Goal: Task Accomplishment & Management: Complete application form

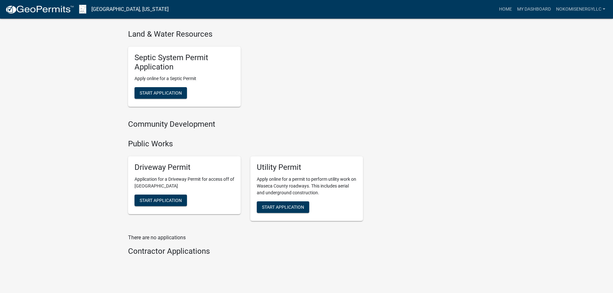
scroll to position [563, 0]
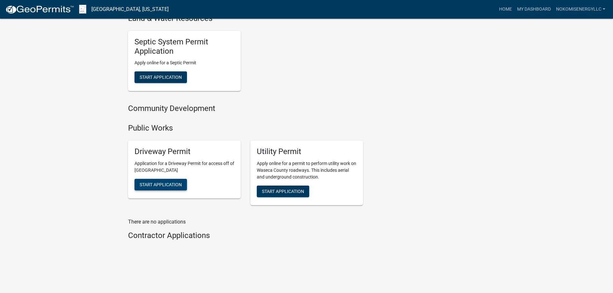
click at [171, 185] on span "Start Application" at bounding box center [161, 184] width 42 height 5
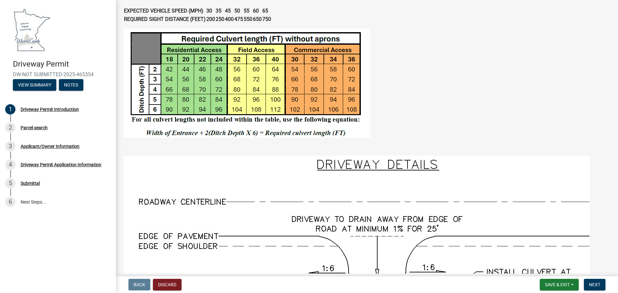
scroll to position [290, 0]
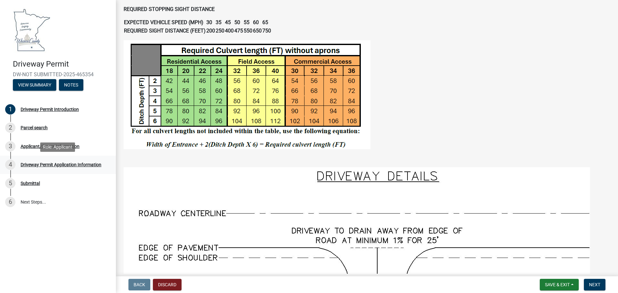
click at [89, 166] on div "Driveway Permit Application Information" at bounding box center [61, 164] width 81 height 5
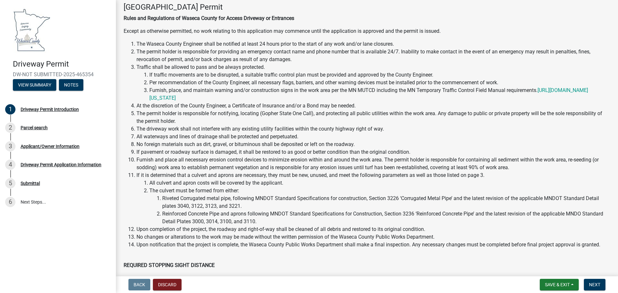
scroll to position [0, 0]
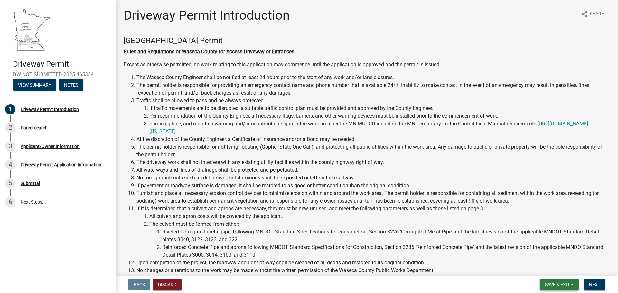
click at [555, 283] on span "Save & Exit" at bounding box center [557, 284] width 25 height 5
click at [591, 281] on button "Next" at bounding box center [595, 285] width 22 height 12
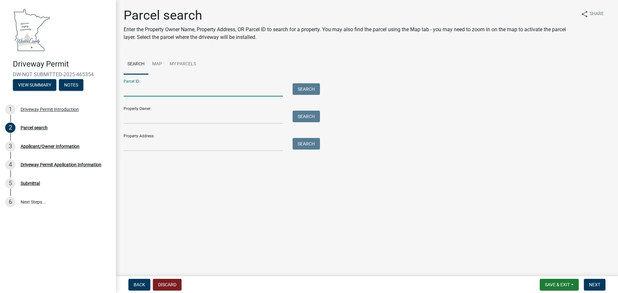
click at [148, 89] on input "Parcel ID:" at bounding box center [203, 89] width 159 height 13
paste input "120120100"
type input "120120100"
click at [300, 91] on button "Search" at bounding box center [305, 89] width 27 height 12
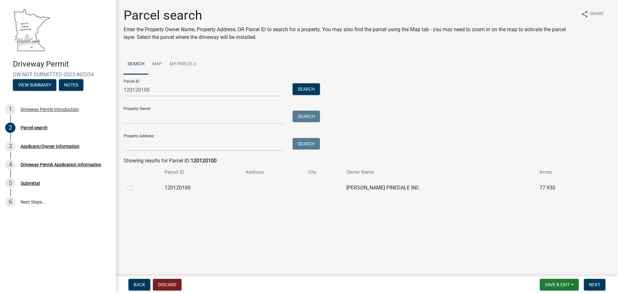
click at [135, 184] on label at bounding box center [135, 184] width 0 height 0
click at [135, 187] on input "radio" at bounding box center [137, 186] width 4 height 4
radio input "true"
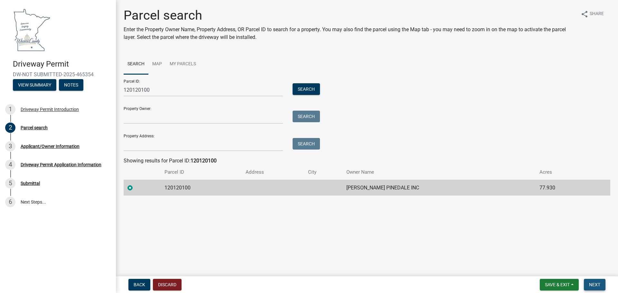
click at [594, 285] on span "Next" at bounding box center [594, 284] width 11 height 5
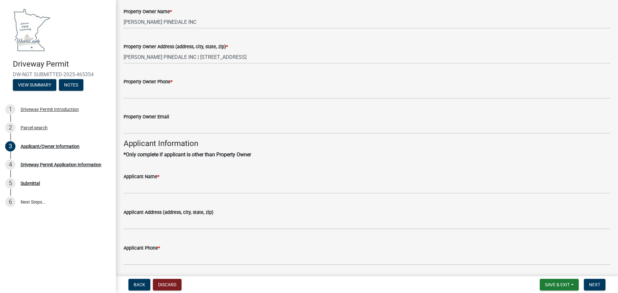
scroll to position [97, 0]
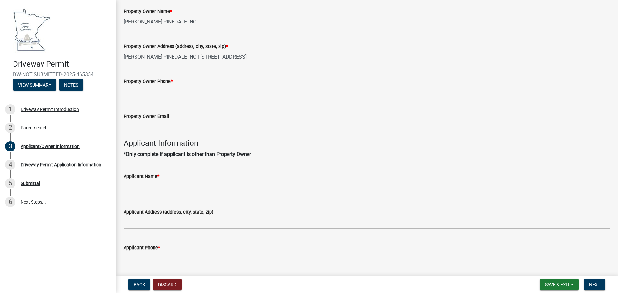
click at [156, 186] on input "Applicant Name *" at bounding box center [367, 186] width 486 height 13
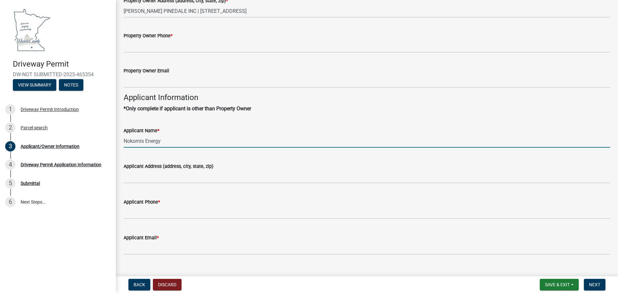
scroll to position [154, 0]
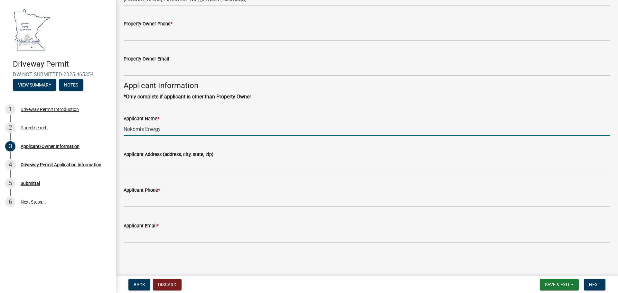
type input "Nokomis Energy"
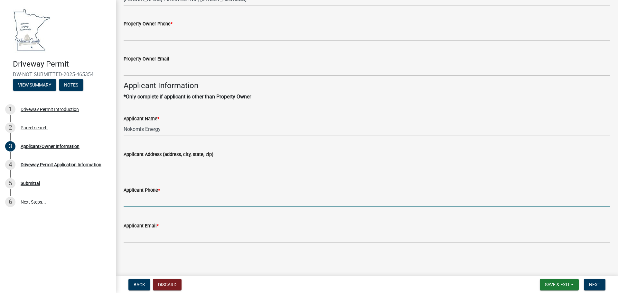
click at [150, 204] on input "Applicant Phone *" at bounding box center [367, 200] width 486 height 13
click at [147, 205] on input "Applicant Phone *" at bounding box center [367, 200] width 486 height 13
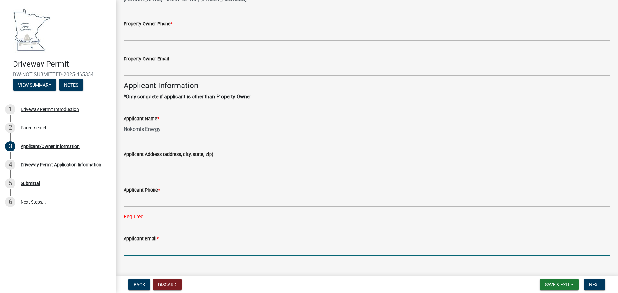
click at [132, 236] on div "Applicant Email *" at bounding box center [367, 241] width 486 height 30
click at [131, 248] on input "Applicant Email *" at bounding box center [367, 249] width 486 height 13
click at [132, 252] on input "Applicant Email *" at bounding box center [367, 249] width 486 height 13
type input "a"
type input "[PERSON_NAME][EMAIL_ADDRESS][DOMAIN_NAME]"
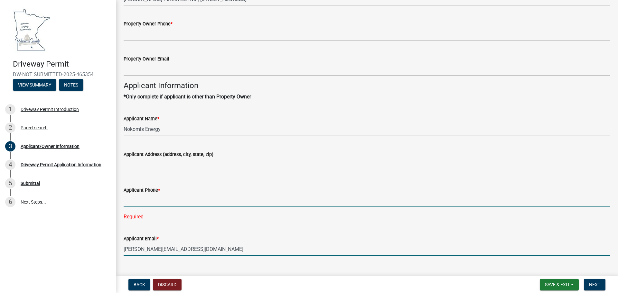
drag, startPoint x: 141, startPoint y: 196, endPoint x: 141, endPoint y: 199, distance: 3.2
click at [141, 198] on input "Applicant Phone *" at bounding box center [367, 200] width 486 height 13
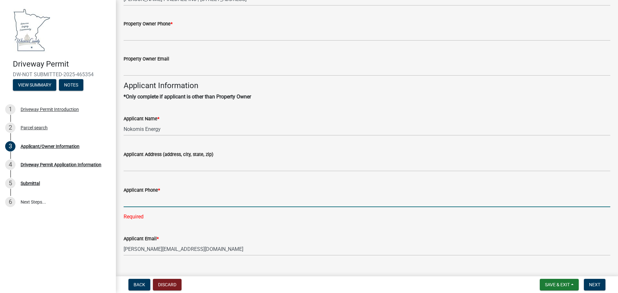
click at [141, 200] on input "Applicant Phone *" at bounding box center [367, 200] width 486 height 13
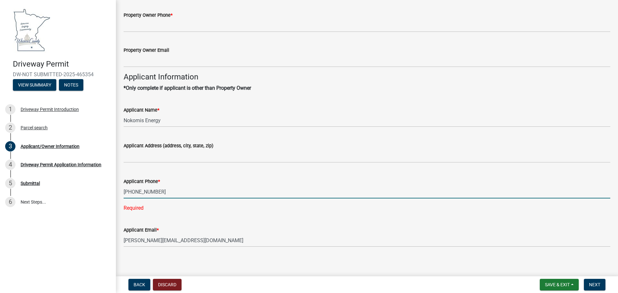
scroll to position [167, 0]
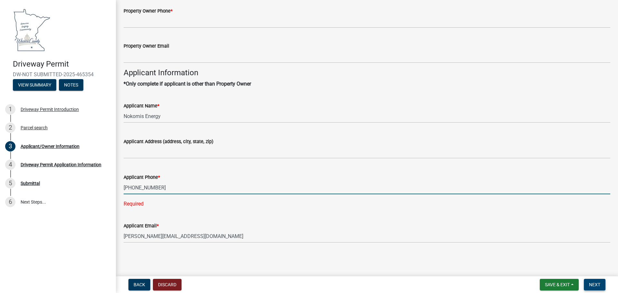
type input "[PHONE_NUMBER]"
click at [597, 287] on span "Next" at bounding box center [594, 284] width 11 height 5
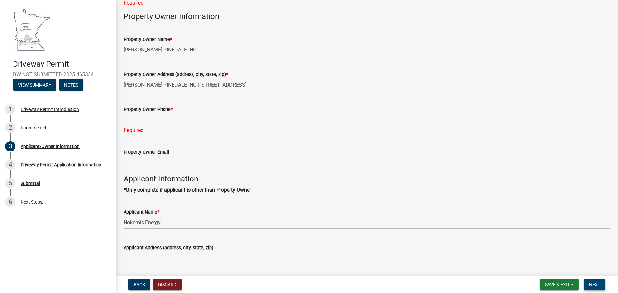
scroll to position [70, 0]
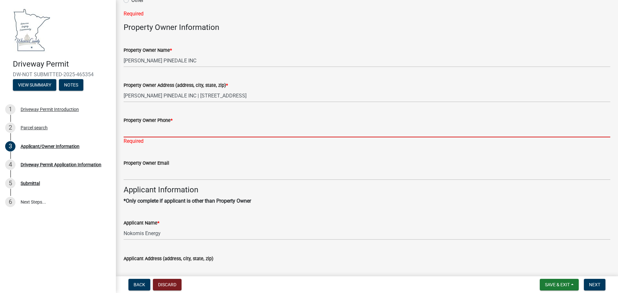
click at [183, 136] on input "Property Owner Phone *" at bounding box center [367, 130] width 486 height 13
click at [189, 130] on input "Property Owner Phone *" at bounding box center [367, 130] width 486 height 13
click at [205, 130] on input "Property Owner Phone *" at bounding box center [367, 130] width 486 height 13
click at [205, 133] on input "Property Owner Phone *" at bounding box center [367, 130] width 486 height 13
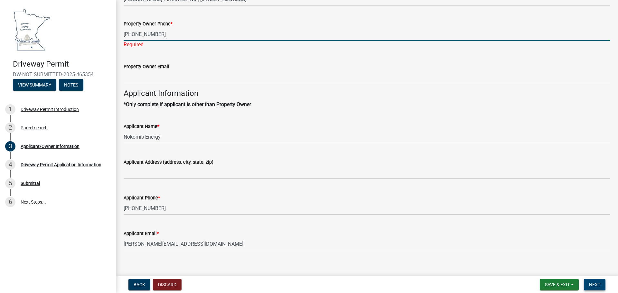
type input "[PHONE_NUMBER]"
click at [597, 285] on span "Next" at bounding box center [594, 284] width 11 height 5
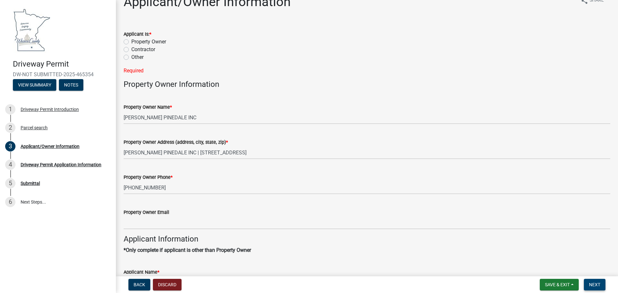
scroll to position [0, 0]
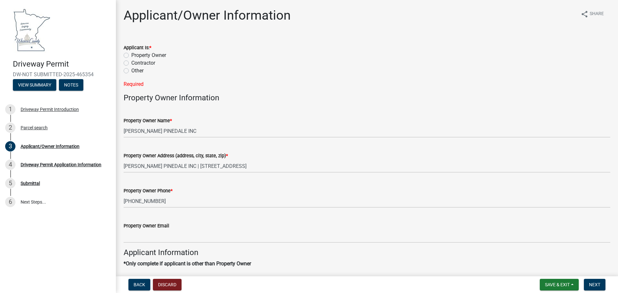
click at [144, 64] on label "Contractor" at bounding box center [143, 63] width 24 height 8
click at [135, 63] on input "Contractor" at bounding box center [133, 61] width 4 height 4
radio input "true"
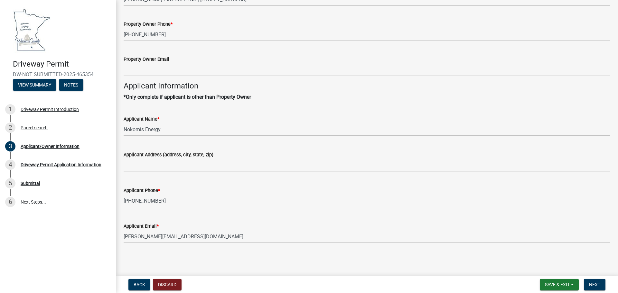
scroll to position [154, 0]
click at [594, 284] on span "Next" at bounding box center [594, 284] width 11 height 5
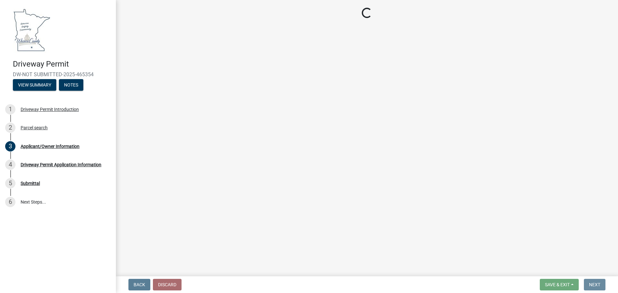
scroll to position [0, 0]
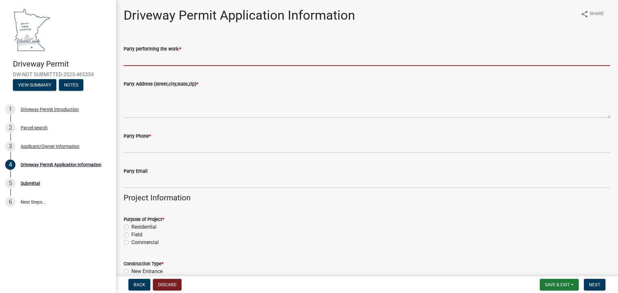
click at [228, 56] on input "Party performing the work: *" at bounding box center [367, 59] width 486 height 13
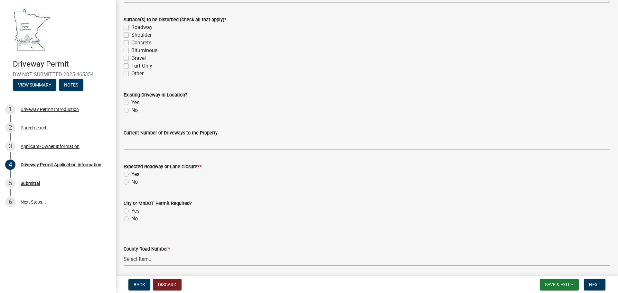
scroll to position [364, 0]
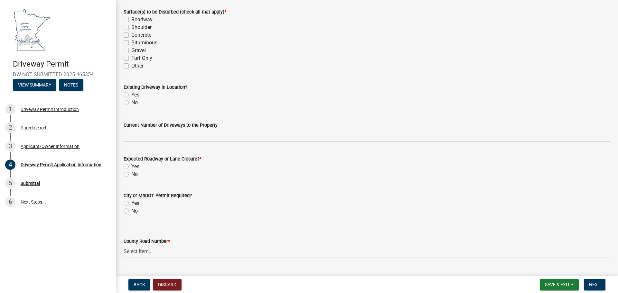
click at [512, 102] on div "No" at bounding box center [367, 103] width 486 height 8
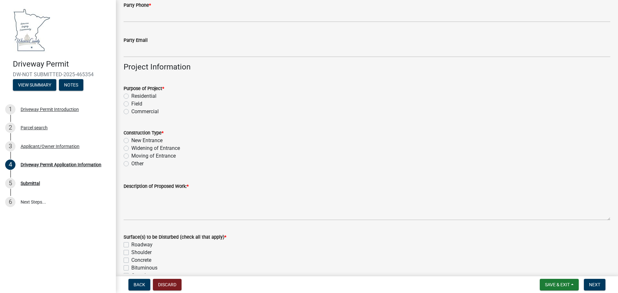
scroll to position [0, 0]
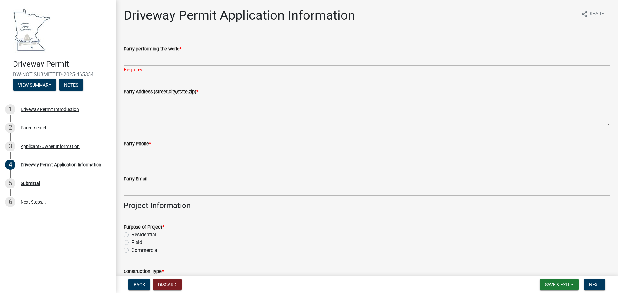
drag, startPoint x: 602, startPoint y: 1, endPoint x: 299, endPoint y: 95, distance: 316.9
click at [299, 95] on div "Party Address (street,city,state,zip) *" at bounding box center [367, 92] width 486 height 8
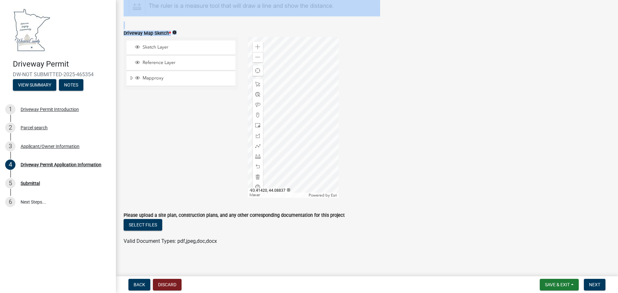
scroll to position [879, 0]
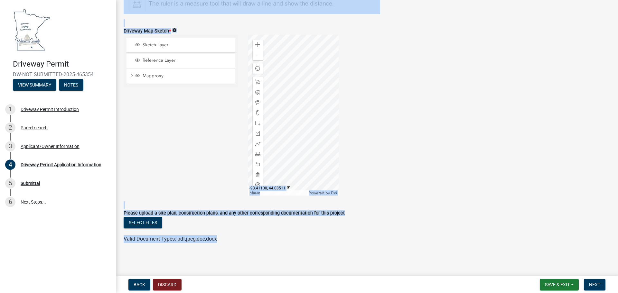
drag, startPoint x: 139, startPoint y: 51, endPoint x: 305, endPoint y: 240, distance: 251.0
copy wm-data-entity-input-list "Party performing the work: * Required Party Address ([GEOGRAPHIC_DATA],zip) * P…"
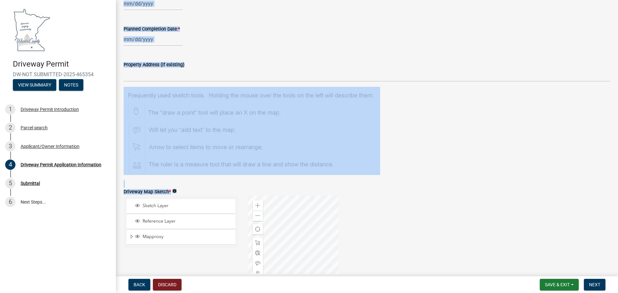
click at [462, 108] on figure at bounding box center [367, 131] width 486 height 88
